Goal: Task Accomplishment & Management: Use online tool/utility

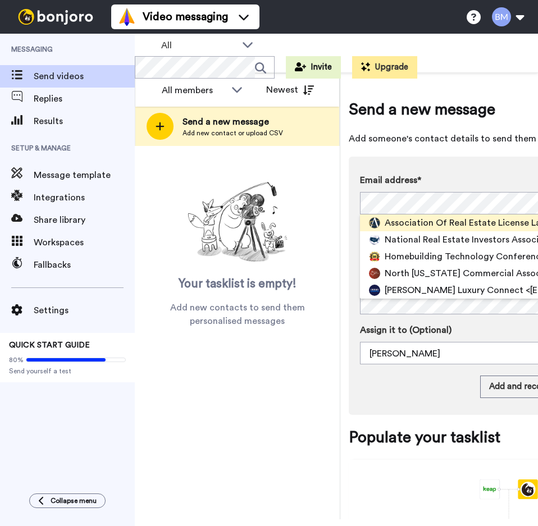
click at [418, 219] on span "Association Of Real Estate License Law Officials (ARELLO) Conferences" at bounding box center [533, 222] width 296 height 13
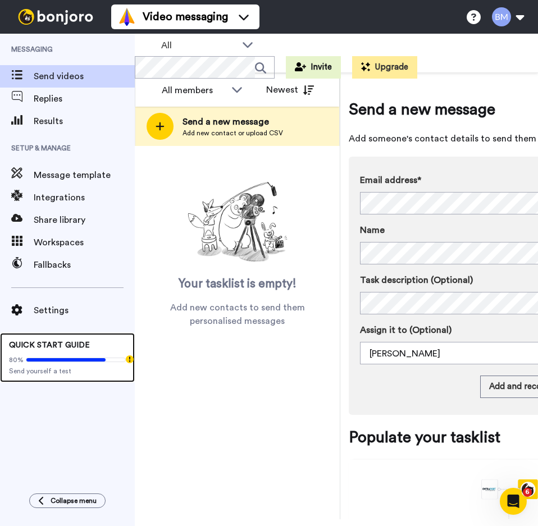
click at [99, 343] on div "QUICK START GUIDE 80% Send yourself a test" at bounding box center [67, 357] width 135 height 49
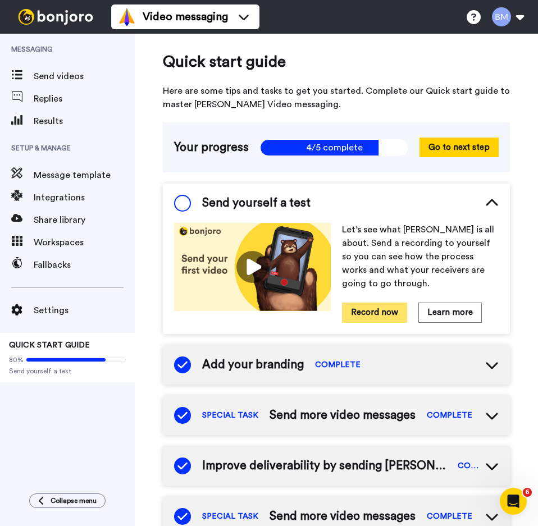
click at [354, 314] on button "Record now" at bounding box center [374, 313] width 65 height 20
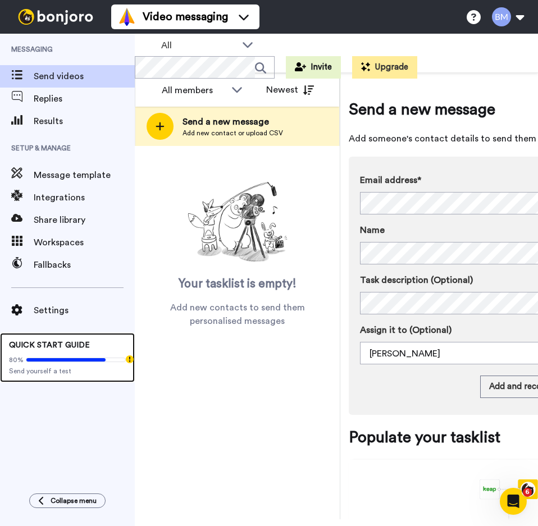
click at [124, 356] on div "80%" at bounding box center [67, 359] width 117 height 9
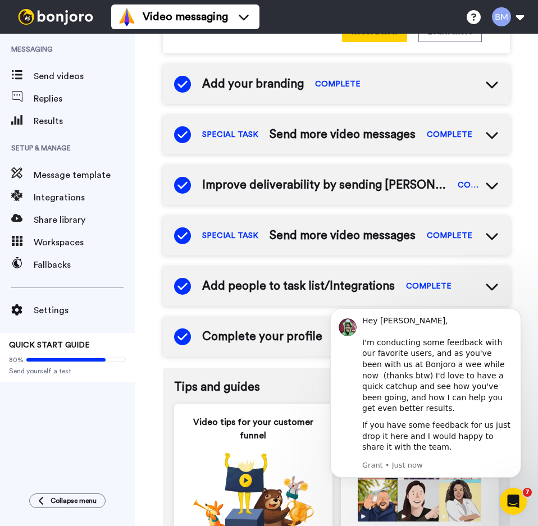
click at [489, 240] on icon at bounding box center [491, 235] width 13 height 13
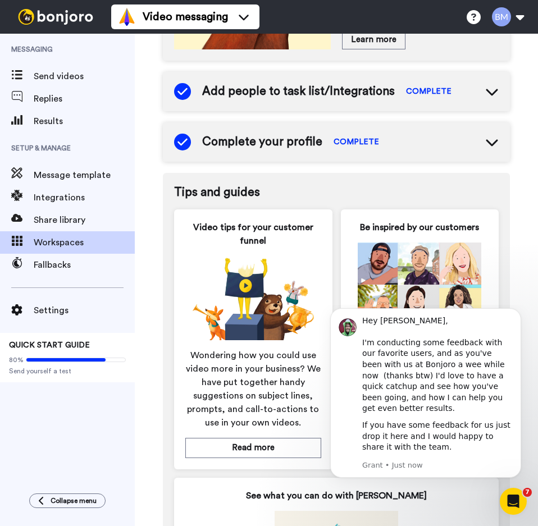
scroll to position [565, 0]
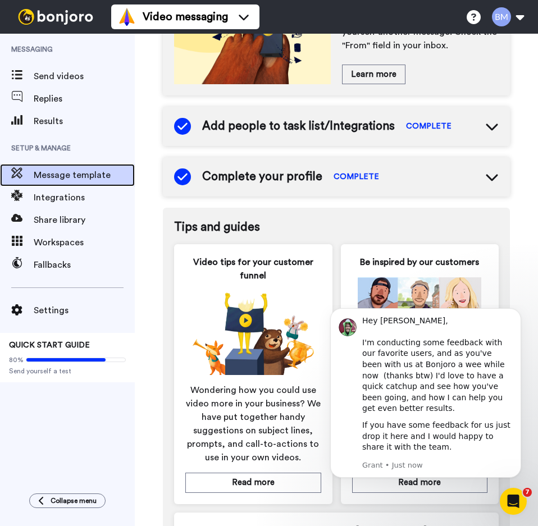
click at [60, 173] on span "Message template" at bounding box center [84, 174] width 101 height 13
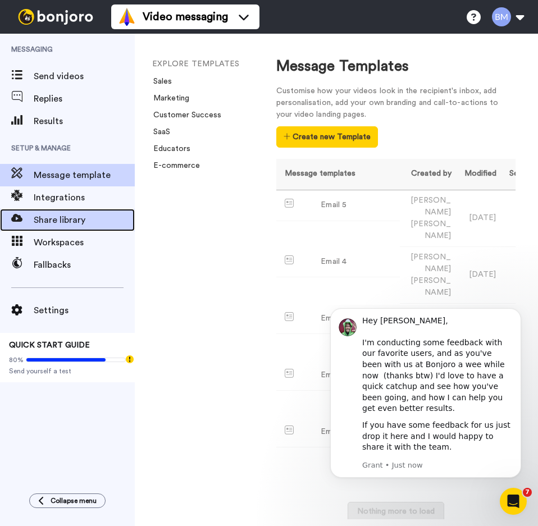
click at [81, 214] on span "Share library" at bounding box center [84, 219] width 101 height 13
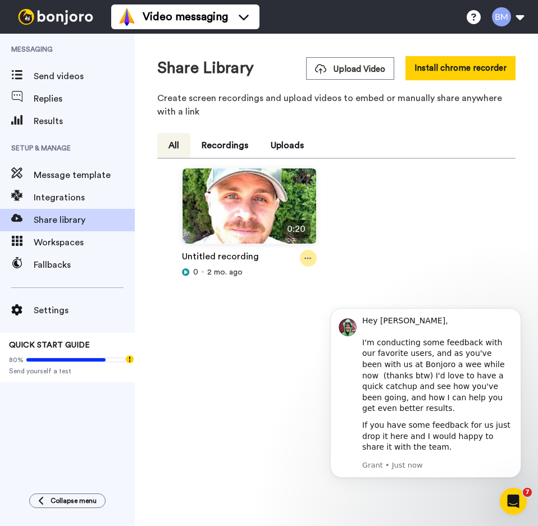
click at [301, 260] on div at bounding box center [308, 258] width 17 height 17
click at [385, 230] on div "0:20 Untitled recording 0 2 mo. ago" at bounding box center [336, 241] width 349 height 147
click at [304, 259] on icon at bounding box center [307, 258] width 7 height 8
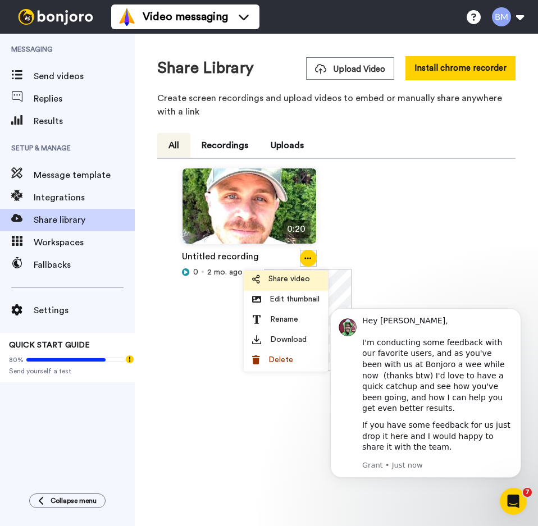
click at [295, 278] on span "Share video" at bounding box center [289, 278] width 42 height 11
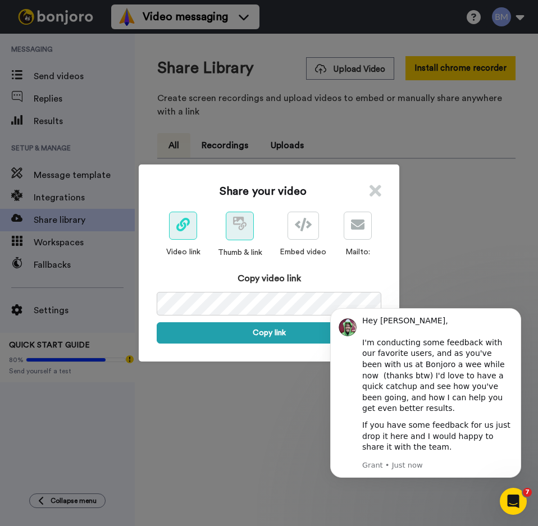
click at [233, 232] on span at bounding box center [239, 225] width 13 height 13
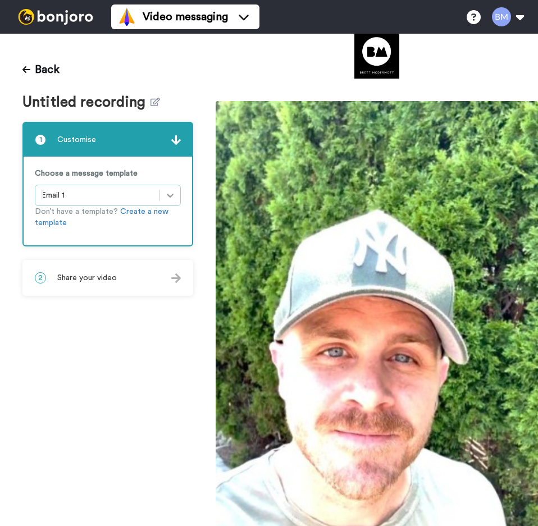
click at [167, 195] on icon at bounding box center [169, 195] width 11 height 11
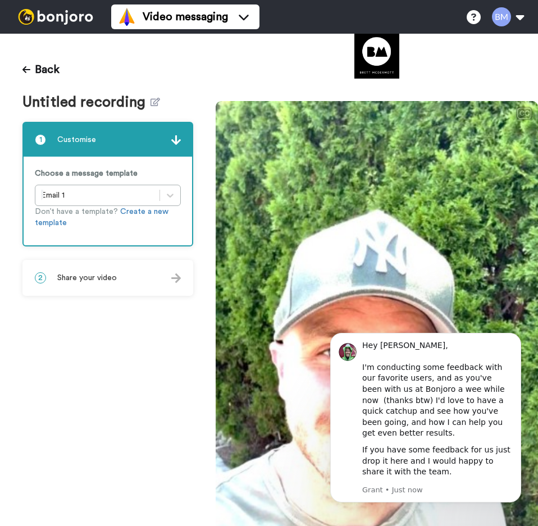
click at [136, 385] on div "Back Untitled recording 1 Customise Choose a message template Email 1 Don’t hav…" at bounding box center [108, 280] width 216 height 492
click at [162, 284] on div "2 Share your video" at bounding box center [108, 278] width 168 height 34
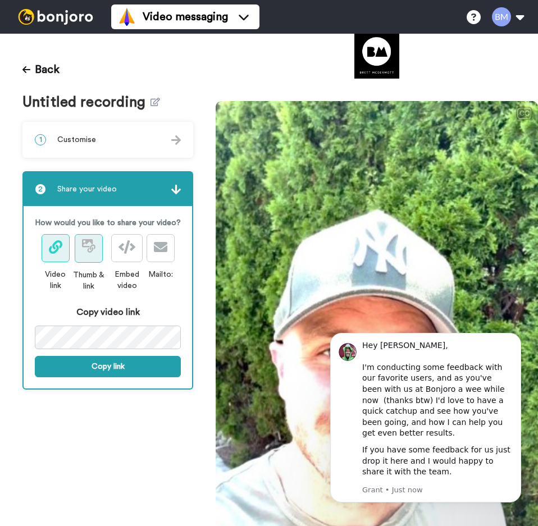
click at [84, 257] on button at bounding box center [89, 248] width 28 height 29
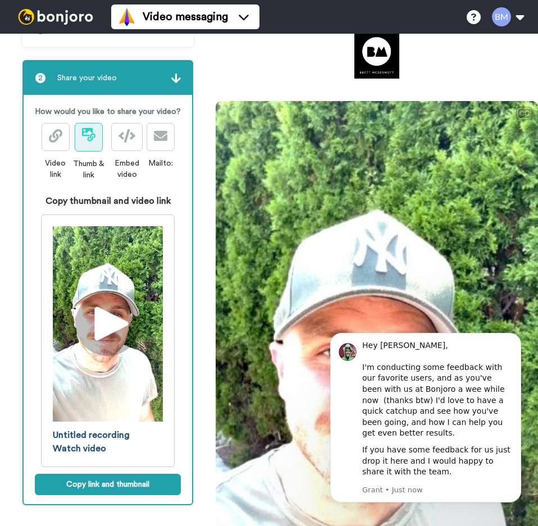
scroll to position [120, 0]
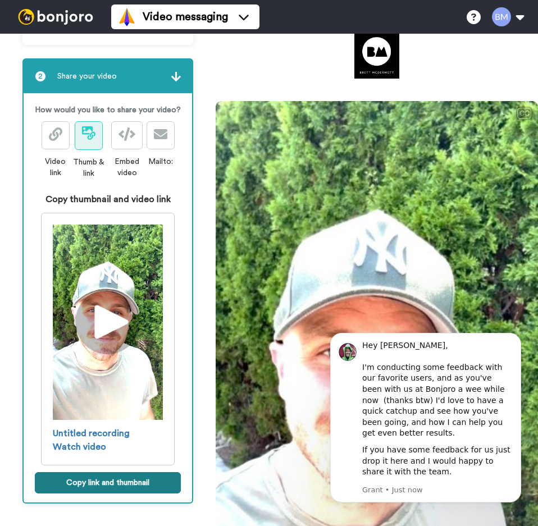
click at [106, 472] on button "Copy link and thumbnail" at bounding box center [108, 482] width 146 height 21
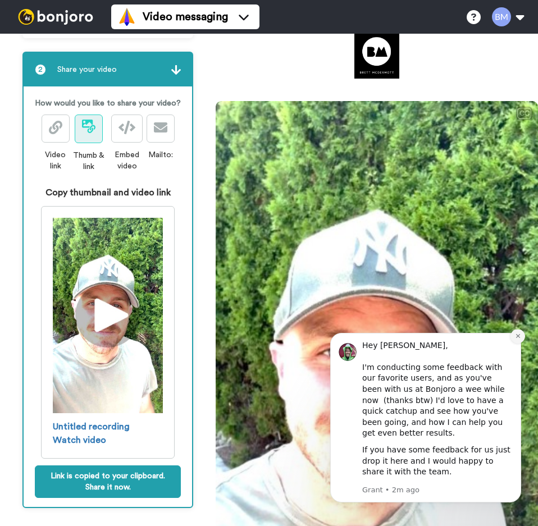
click at [519, 339] on icon "Dismiss notification" at bounding box center [518, 336] width 6 height 6
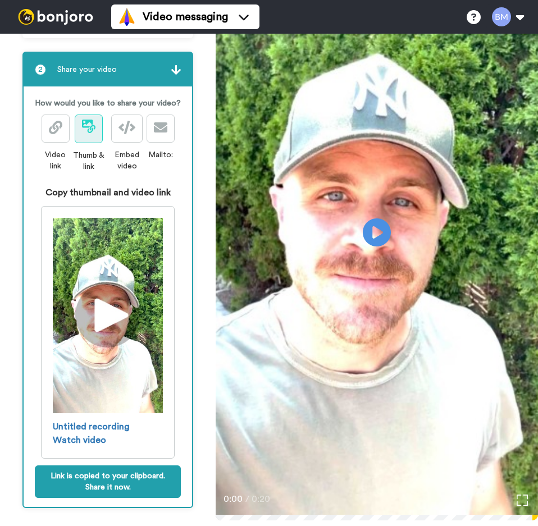
scroll to position [168, 0]
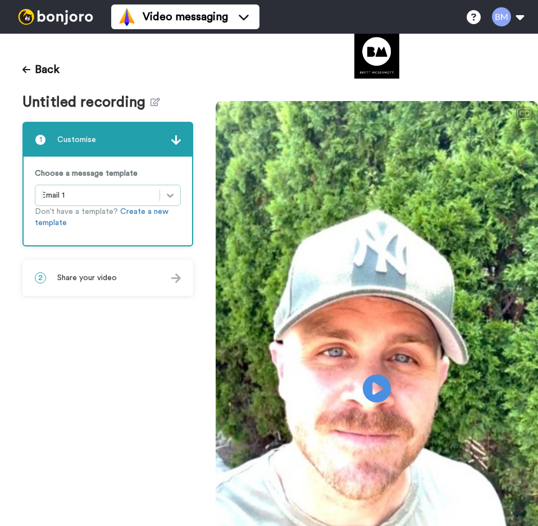
click at [166, 196] on icon at bounding box center [169, 195] width 11 height 11
click at [27, 66] on icon at bounding box center [26, 69] width 8 height 9
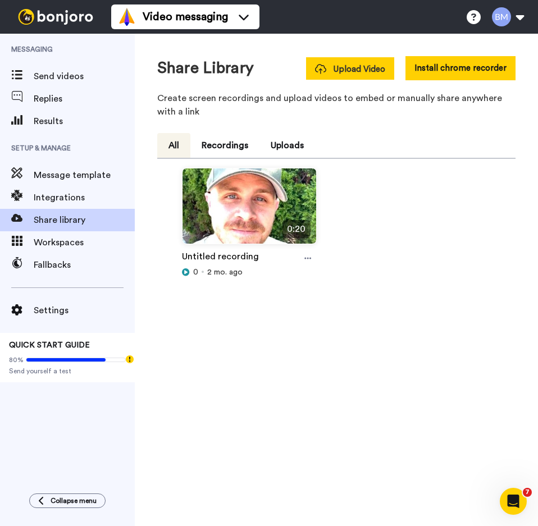
click at [324, 63] on span "Upload Video" at bounding box center [350, 69] width 70 height 12
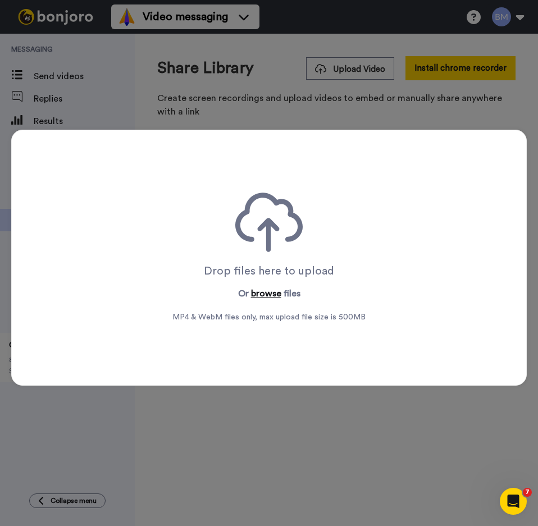
click at [261, 294] on button "browse" at bounding box center [266, 293] width 30 height 13
